Goal: Navigation & Orientation: Go to known website

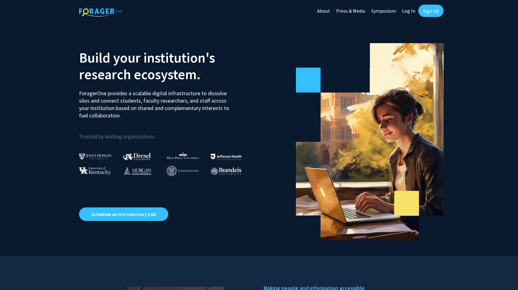
click at [322, 11] on link "About" at bounding box center [323, 11] width 19 height 22
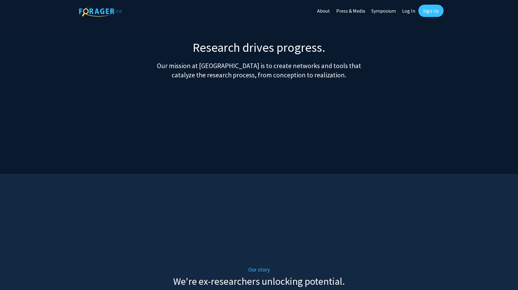
click at [400, 7] on link "Log In" at bounding box center [408, 11] width 19 height 22
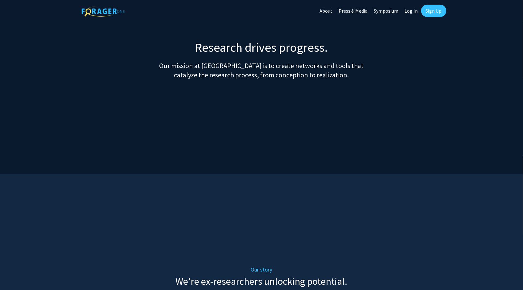
select select
